Goal: Obtain resource: Download file/media

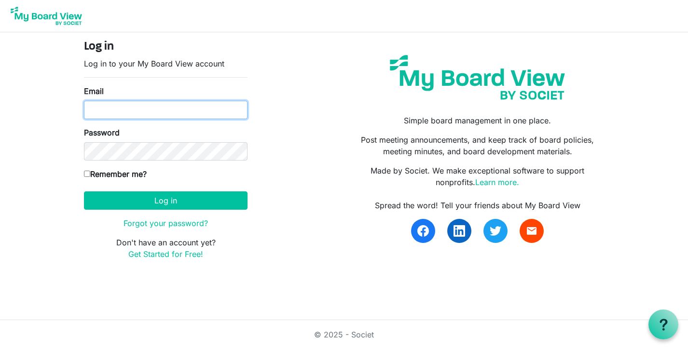
type input "[EMAIL_ADDRESS][DOMAIN_NAME]"
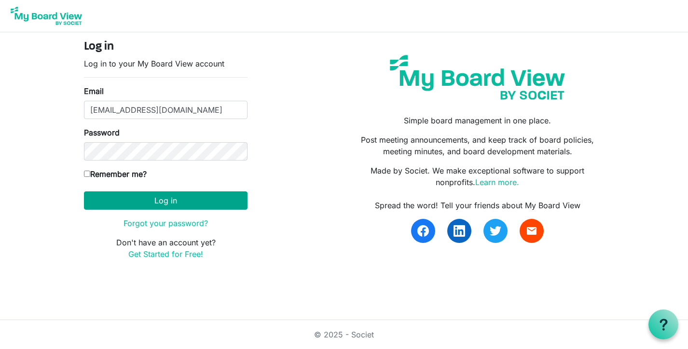
click at [178, 201] on button "Log in" at bounding box center [166, 201] width 164 height 18
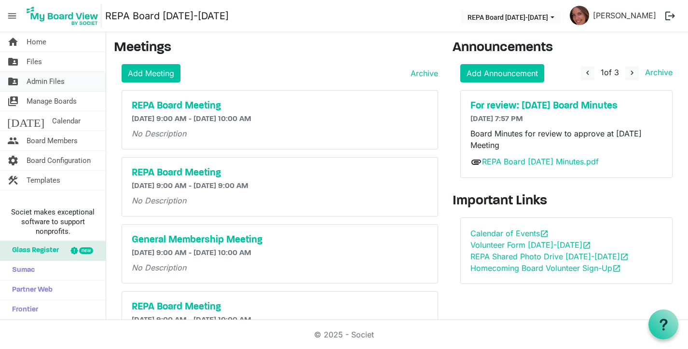
click at [42, 81] on span "Admin Files" at bounding box center [46, 81] width 38 height 19
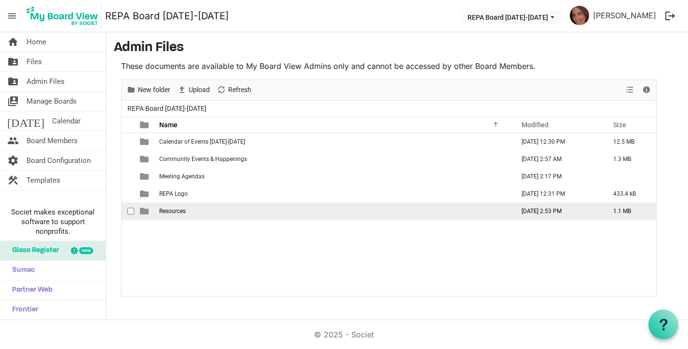
click at [171, 212] on span "Resources" at bounding box center [172, 211] width 27 height 7
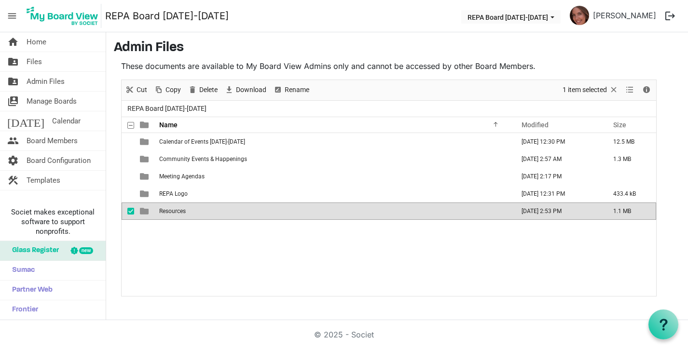
click at [171, 212] on span "Resources" at bounding box center [172, 211] width 27 height 7
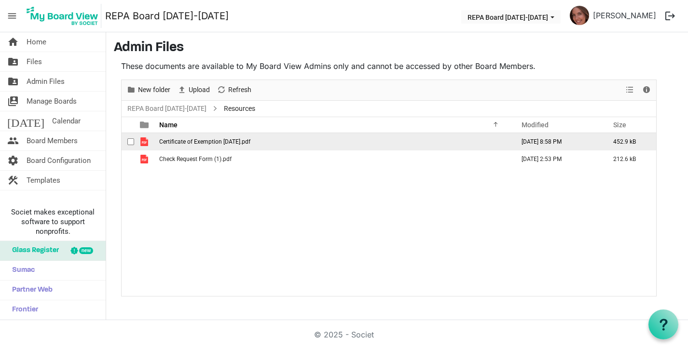
click at [186, 144] on span "Certificate of Exemption May 2029.pdf" at bounding box center [204, 142] width 91 height 7
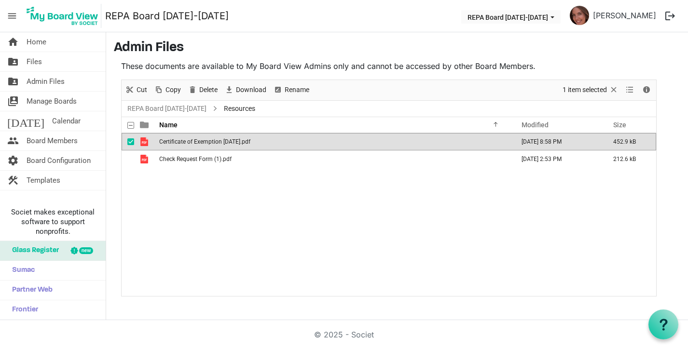
click at [186, 144] on span "Certificate of Exemption May 2029.pdf" at bounding box center [204, 142] width 91 height 7
